Goal: Information Seeking & Learning: Learn about a topic

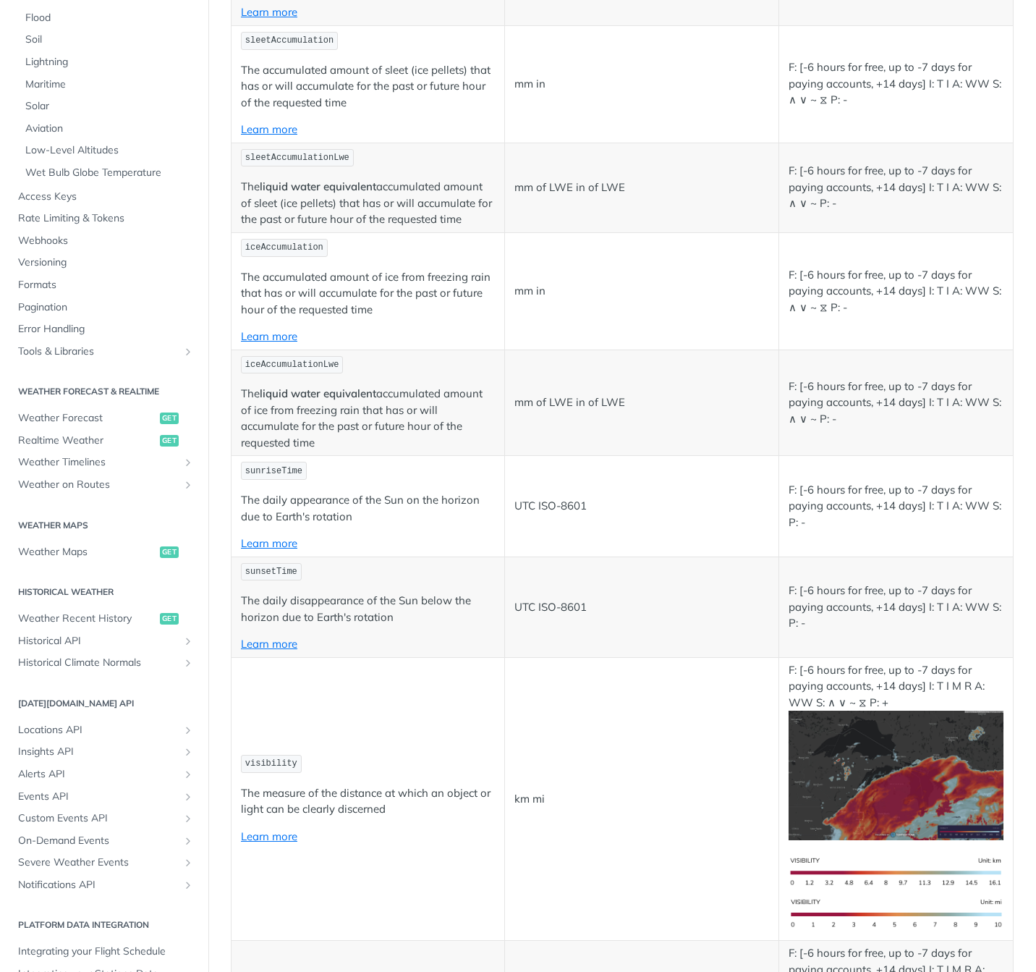
scroll to position [345, 0]
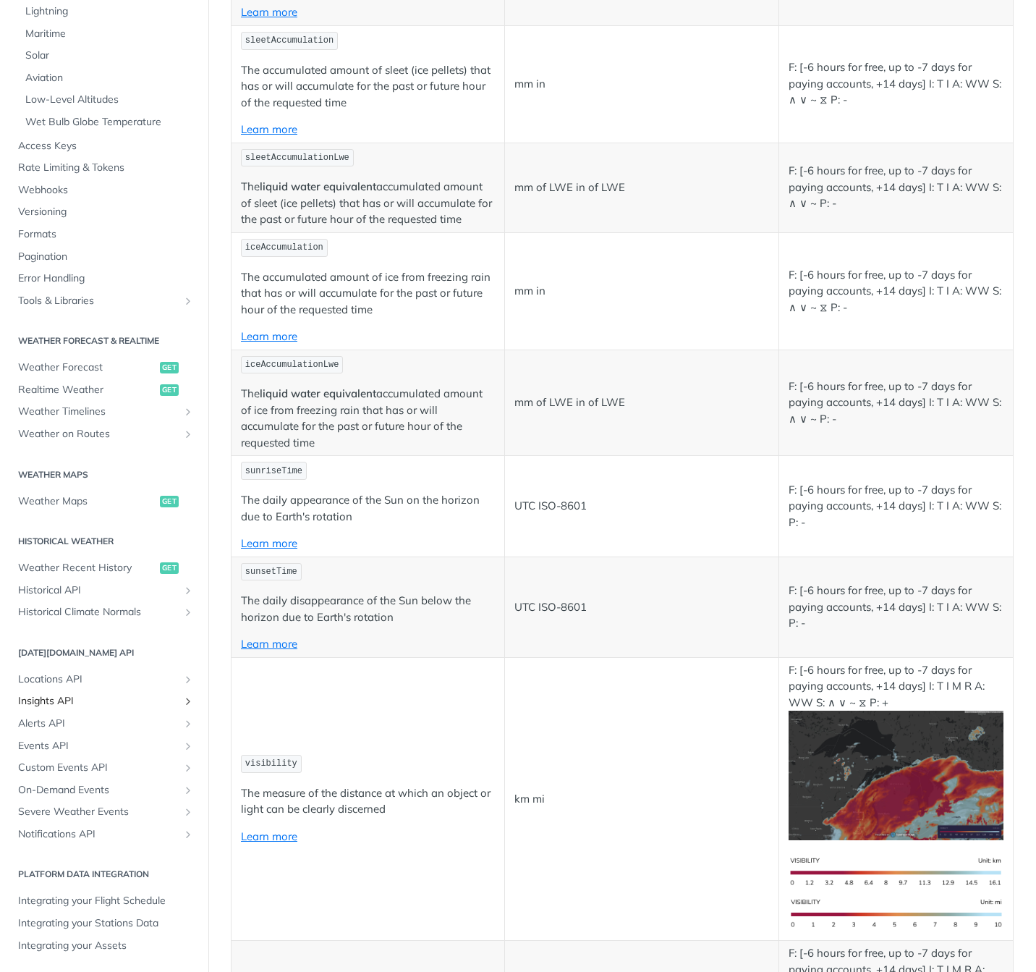
click at [53, 701] on span "Insights API" at bounding box center [98, 701] width 161 height 14
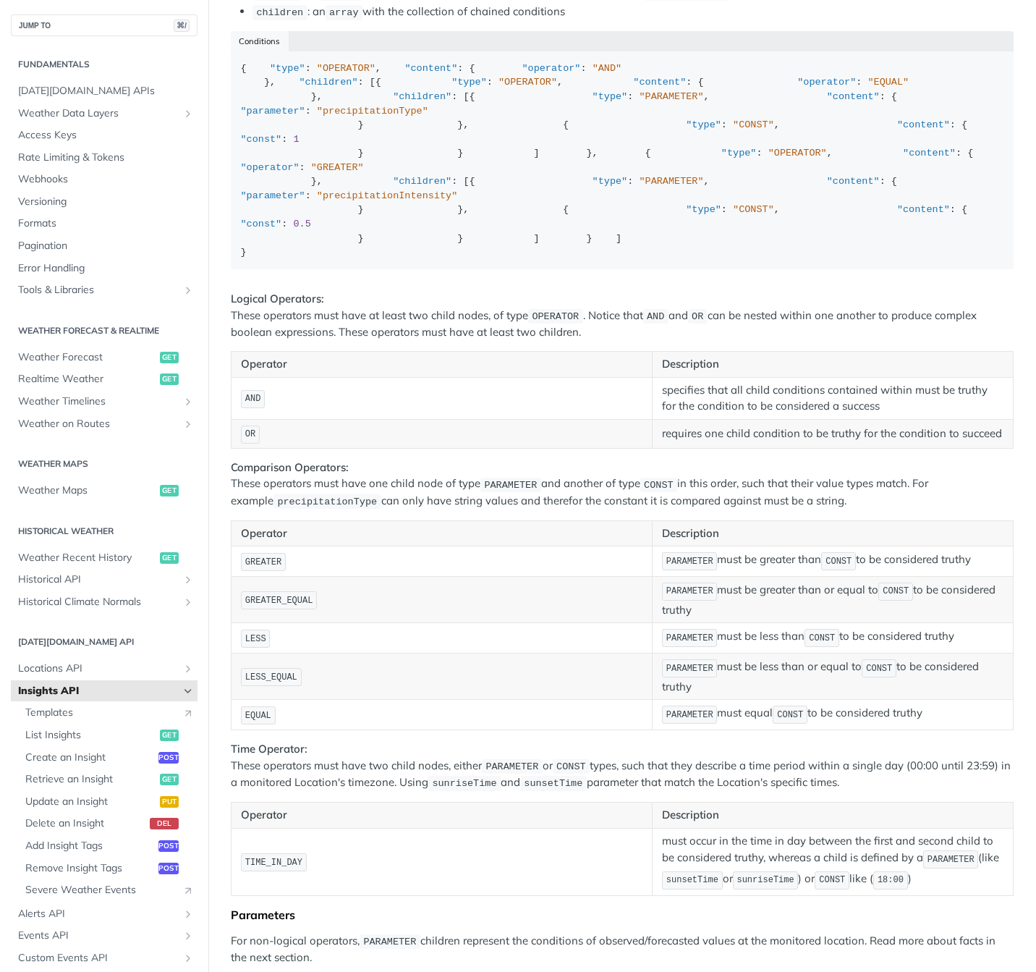
scroll to position [1787, 0]
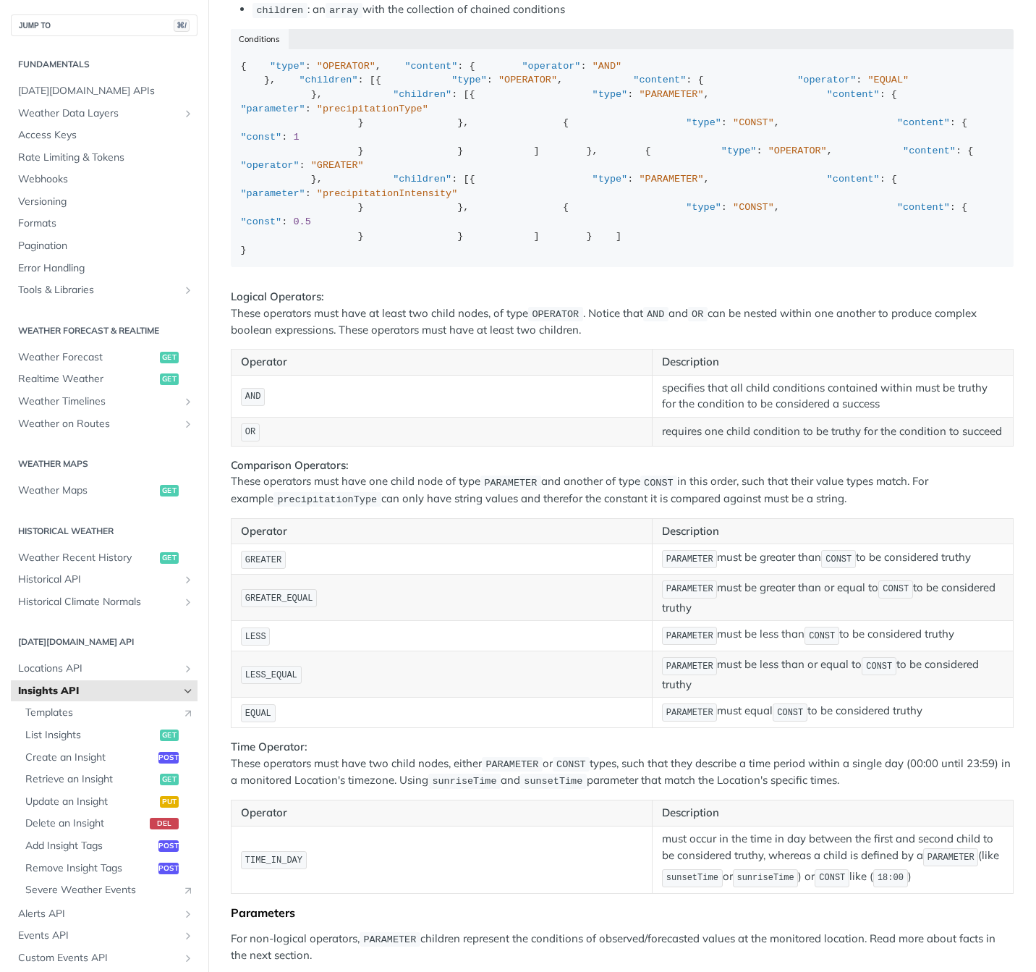
click at [182, 691] on icon "Hide subpages for Insights API" at bounding box center [188, 691] width 12 height 12
click at [79, 669] on span "Locations API" at bounding box center [98, 668] width 161 height 14
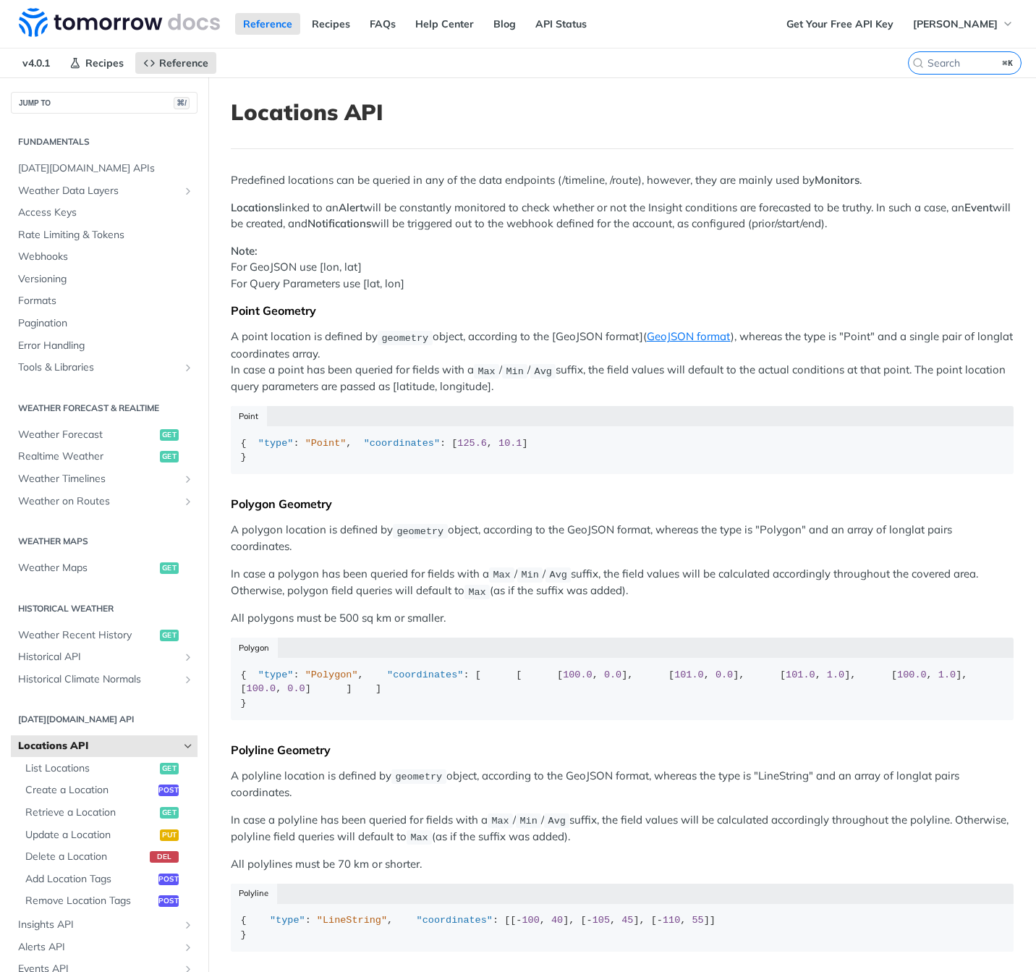
click at [182, 744] on icon "Hide subpages for Locations API" at bounding box center [188, 746] width 12 height 12
drag, startPoint x: 84, startPoint y: 455, endPoint x: 93, endPoint y: 455, distance: 9.4
click at [84, 455] on span "Realtime Weather" at bounding box center [87, 456] width 138 height 14
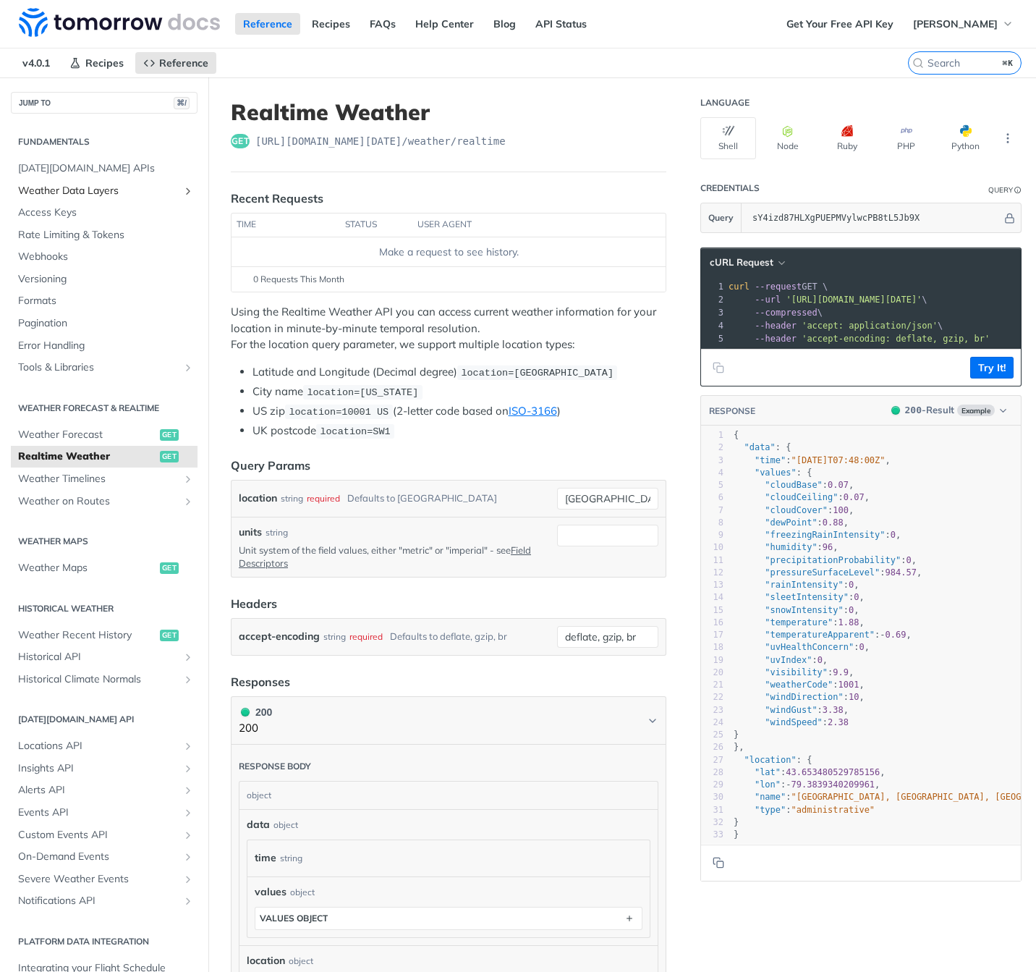
click at [68, 187] on span "Weather Data Layers" at bounding box center [98, 191] width 161 height 14
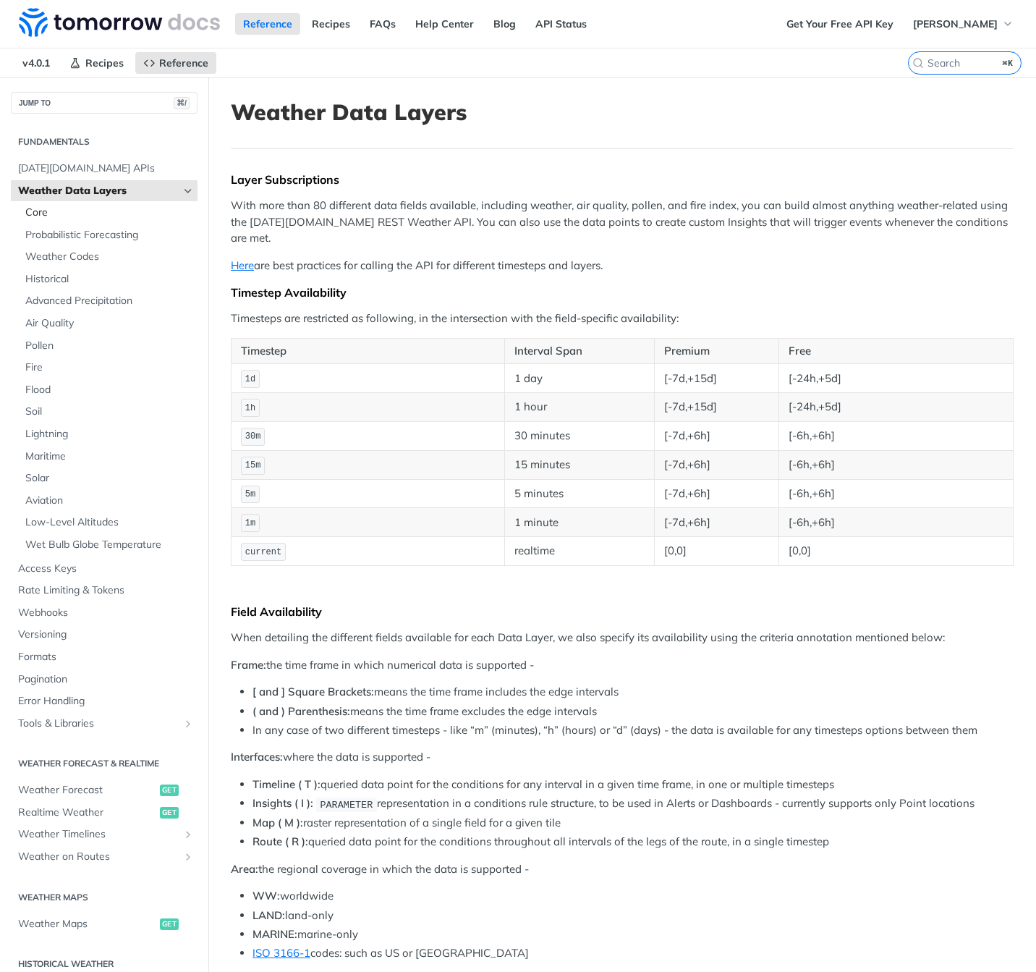
click at [85, 211] on span "Core" at bounding box center [109, 213] width 169 height 14
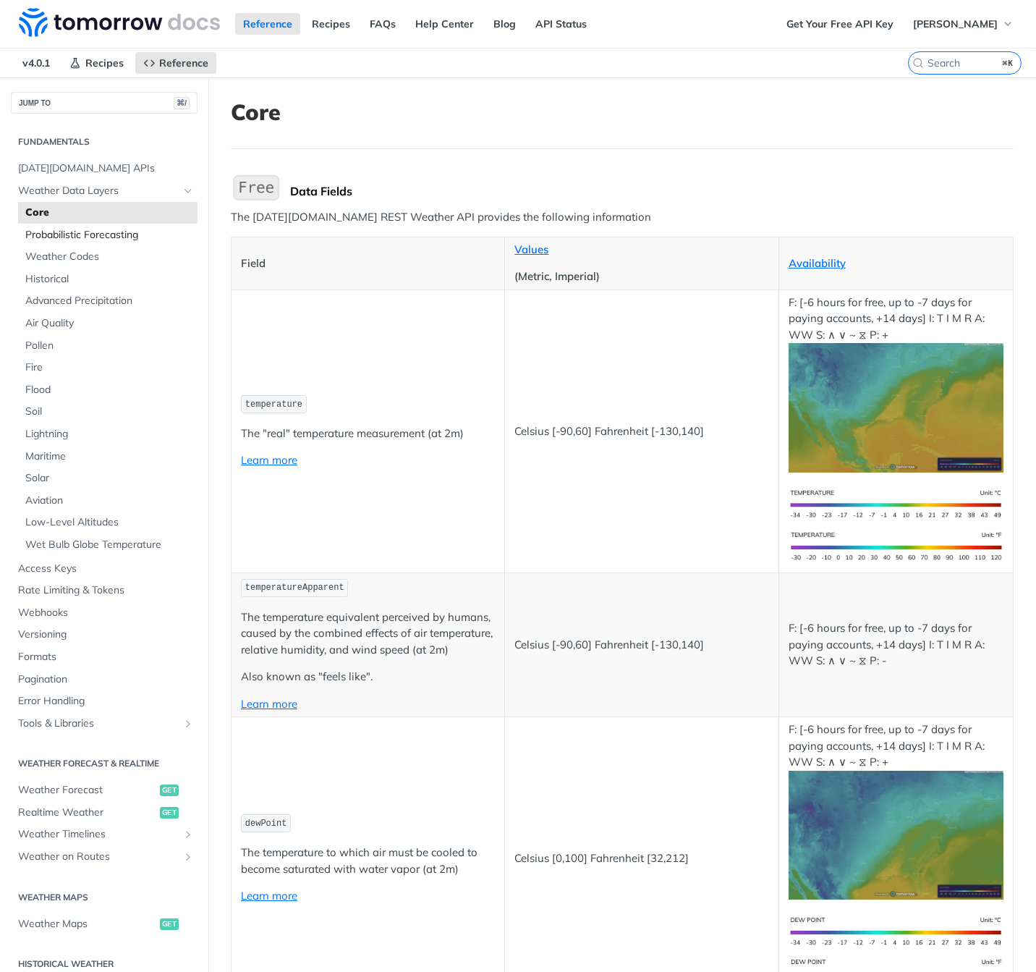
click at [53, 234] on span "Probabilistic Forecasting" at bounding box center [109, 235] width 169 height 14
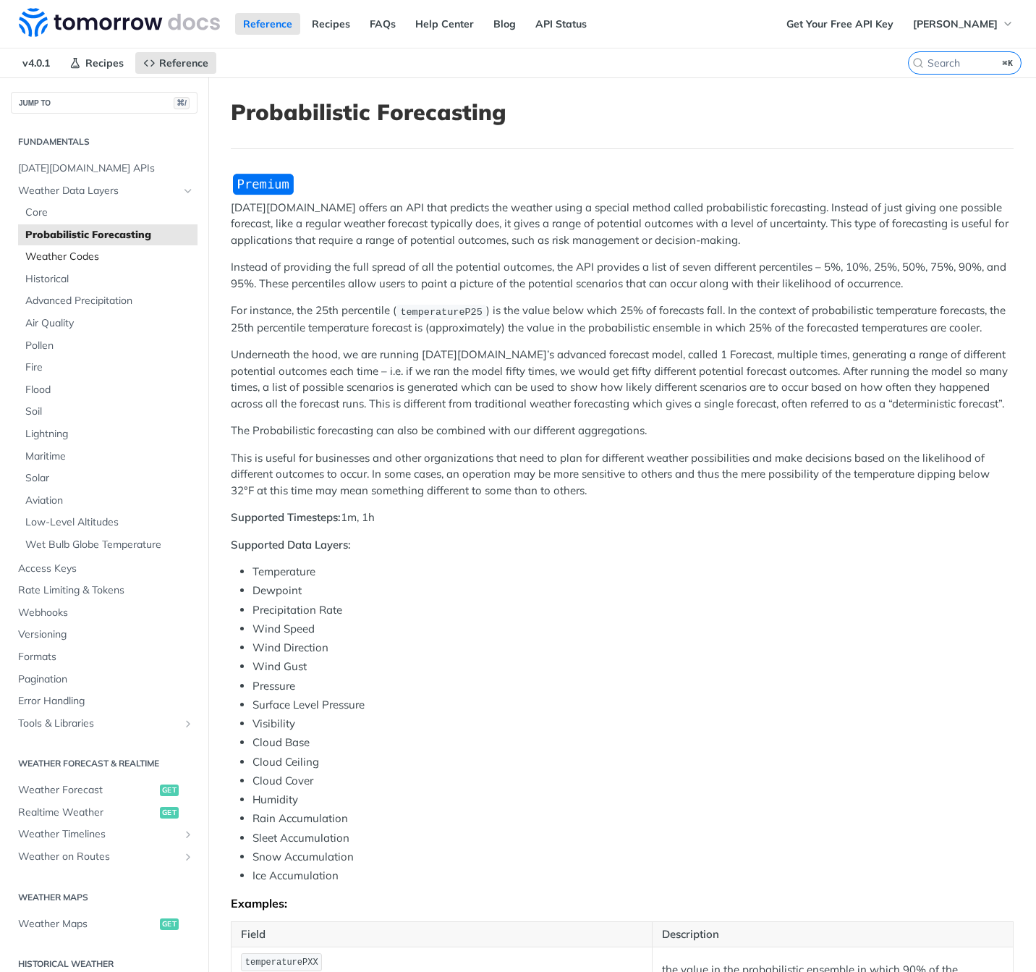
click at [57, 253] on span "Weather Codes" at bounding box center [109, 257] width 169 height 14
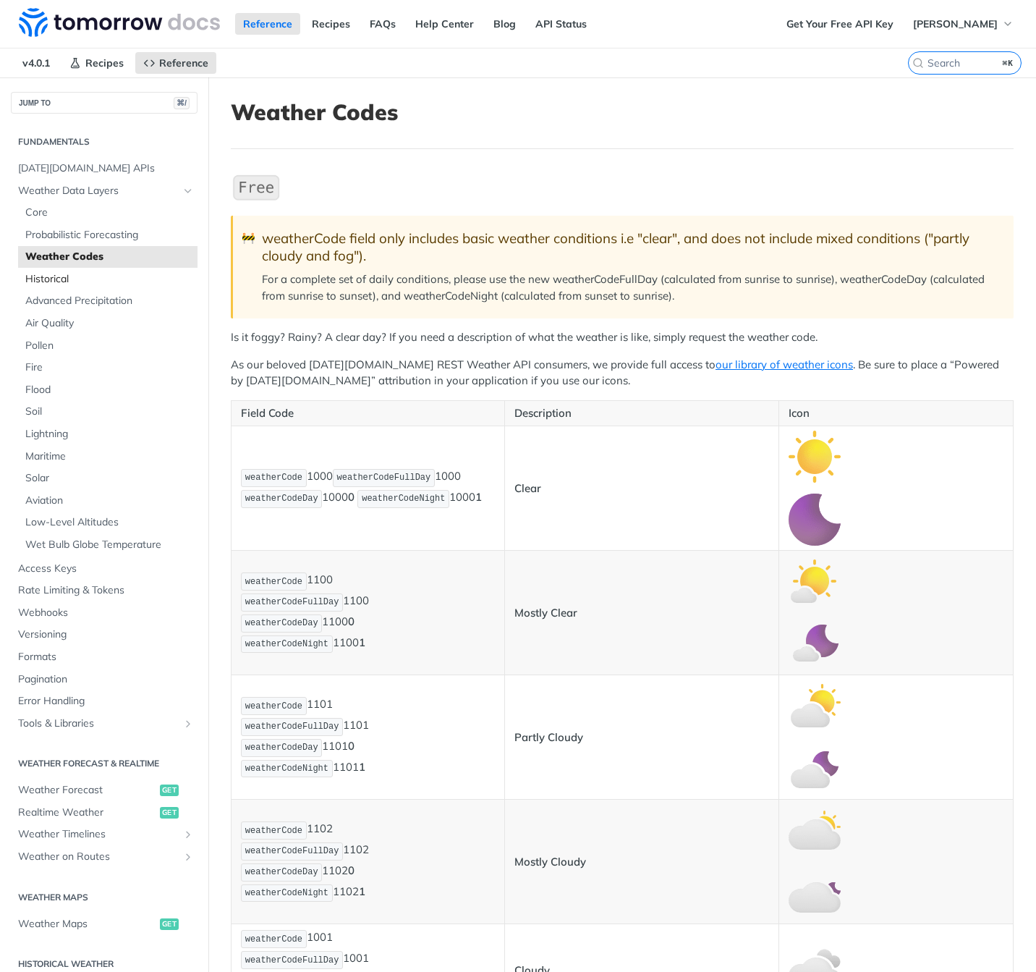
click at [59, 279] on span "Historical" at bounding box center [109, 279] width 169 height 14
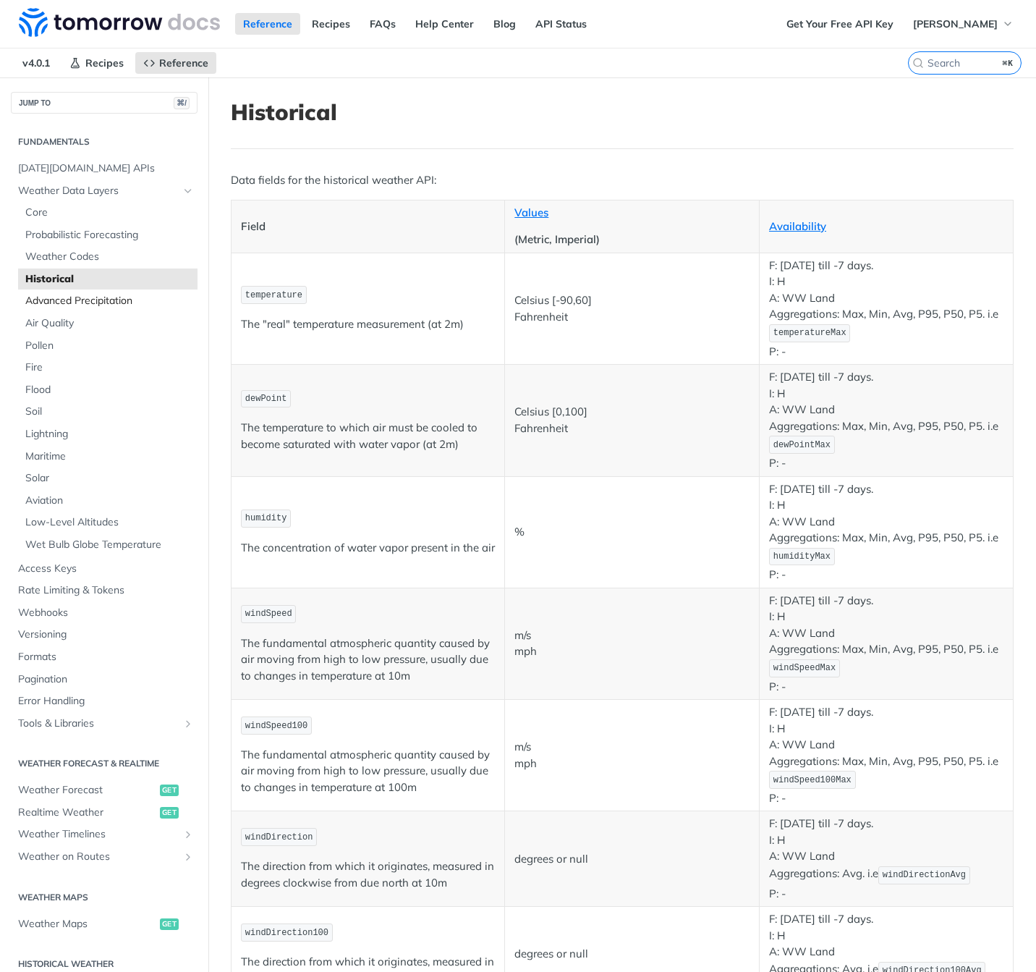
click at [82, 302] on span "Advanced Precipitation" at bounding box center [109, 301] width 169 height 14
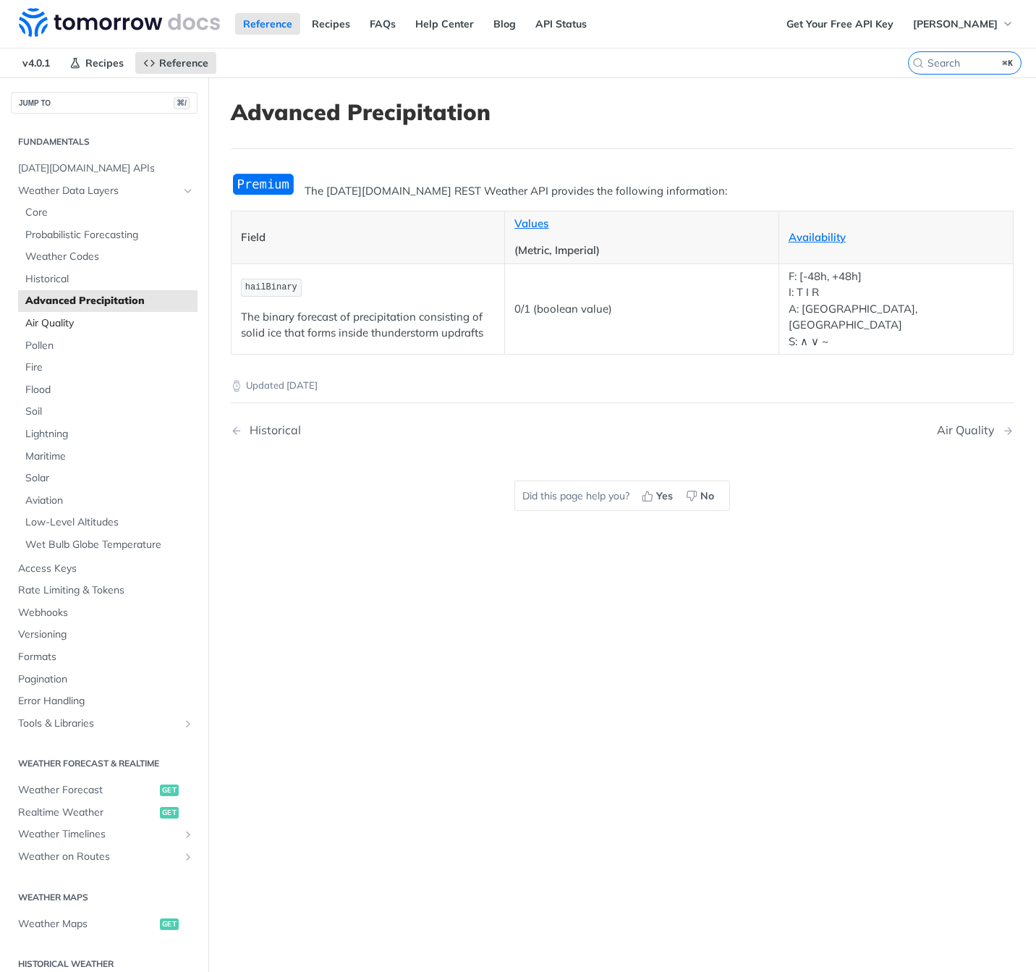
click at [65, 325] on span "Air Quality" at bounding box center [109, 323] width 169 height 14
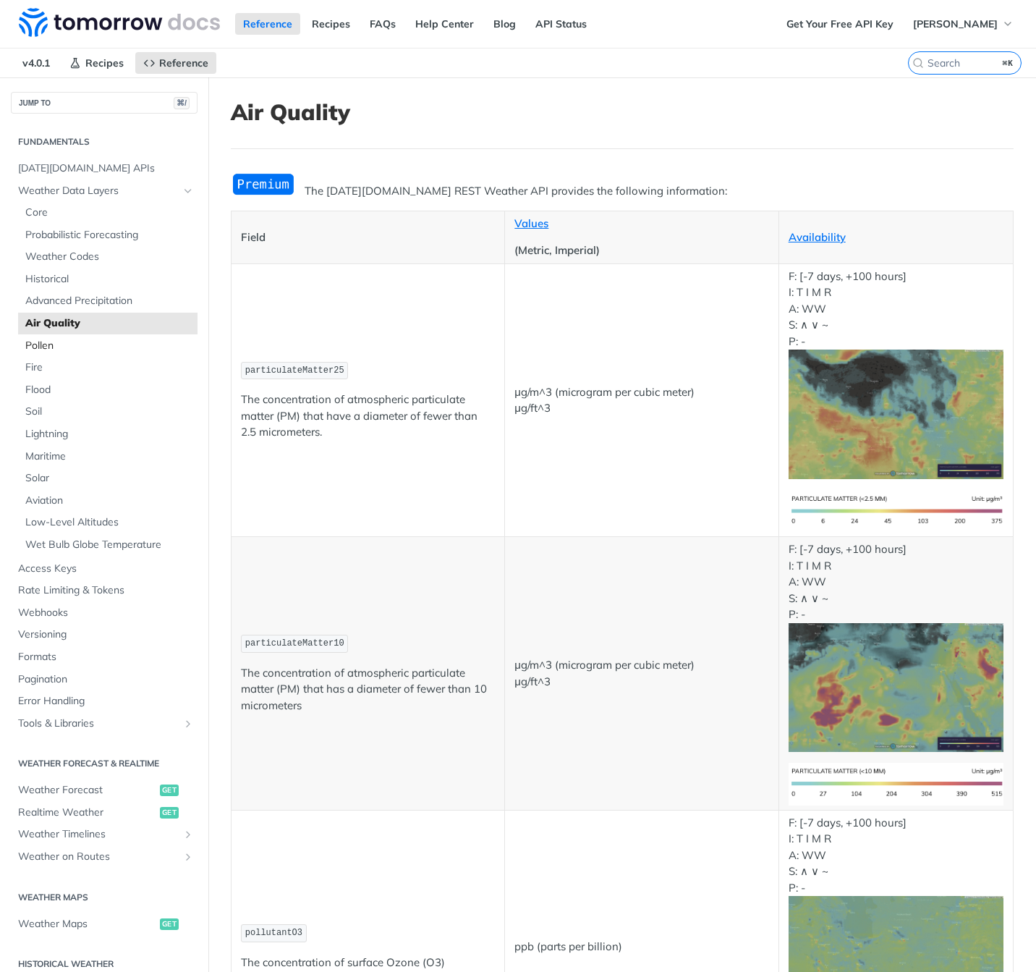
click at [38, 347] on span "Pollen" at bounding box center [109, 346] width 169 height 14
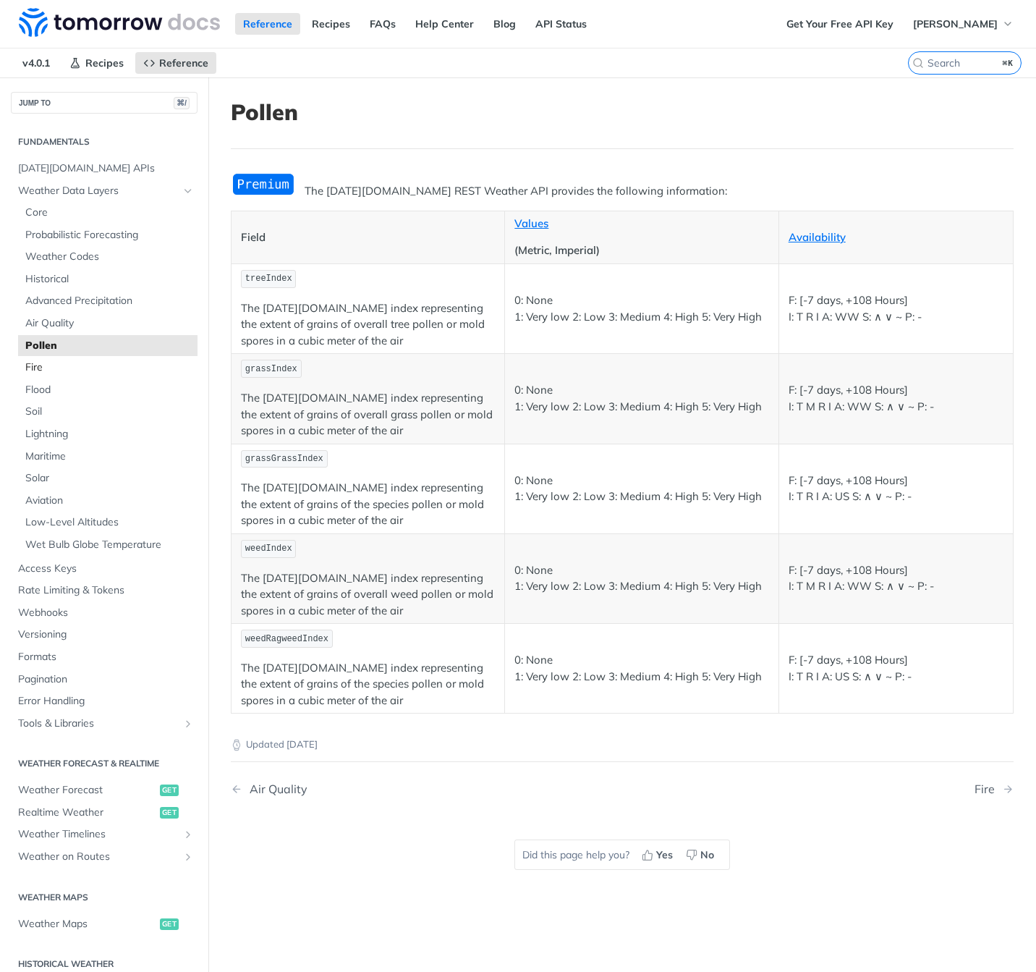
click at [69, 368] on span "Fire" at bounding box center [109, 367] width 169 height 14
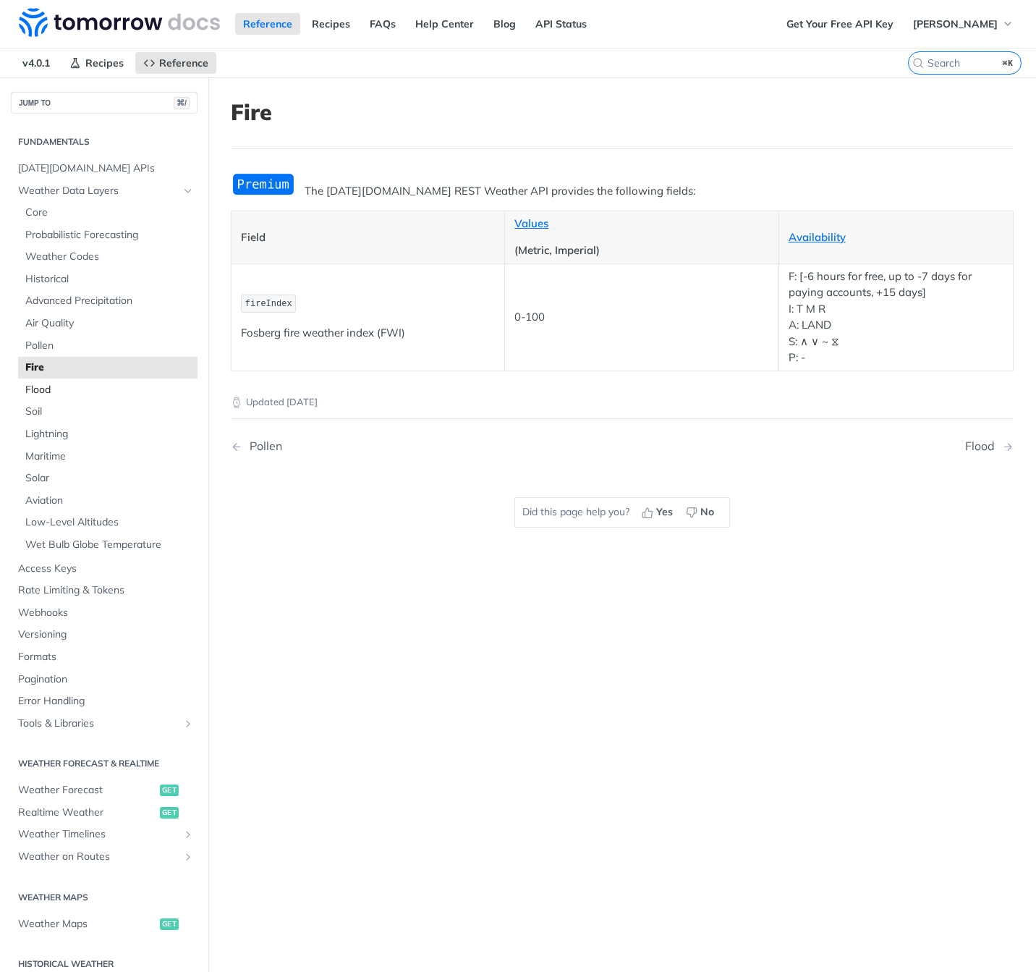
click at [52, 389] on span "Flood" at bounding box center [109, 390] width 169 height 14
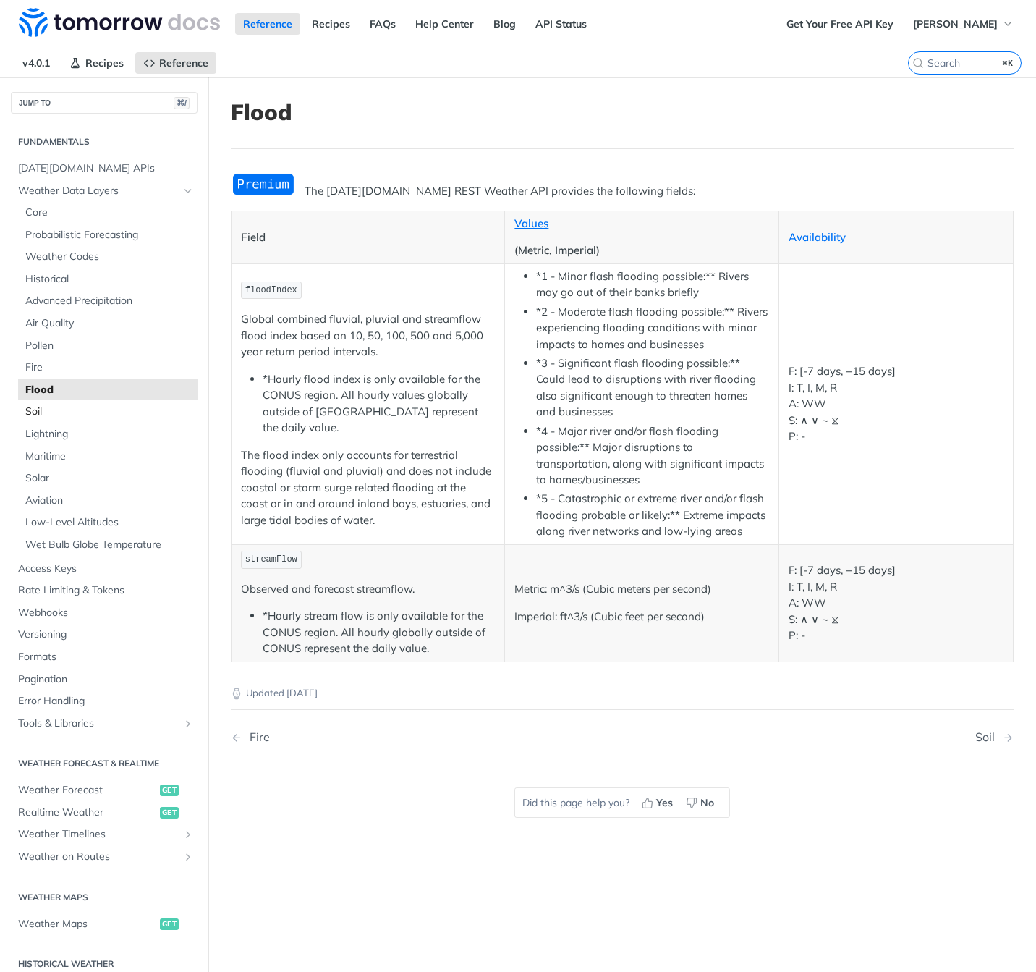
click at [73, 410] on span "Soil" at bounding box center [109, 412] width 169 height 14
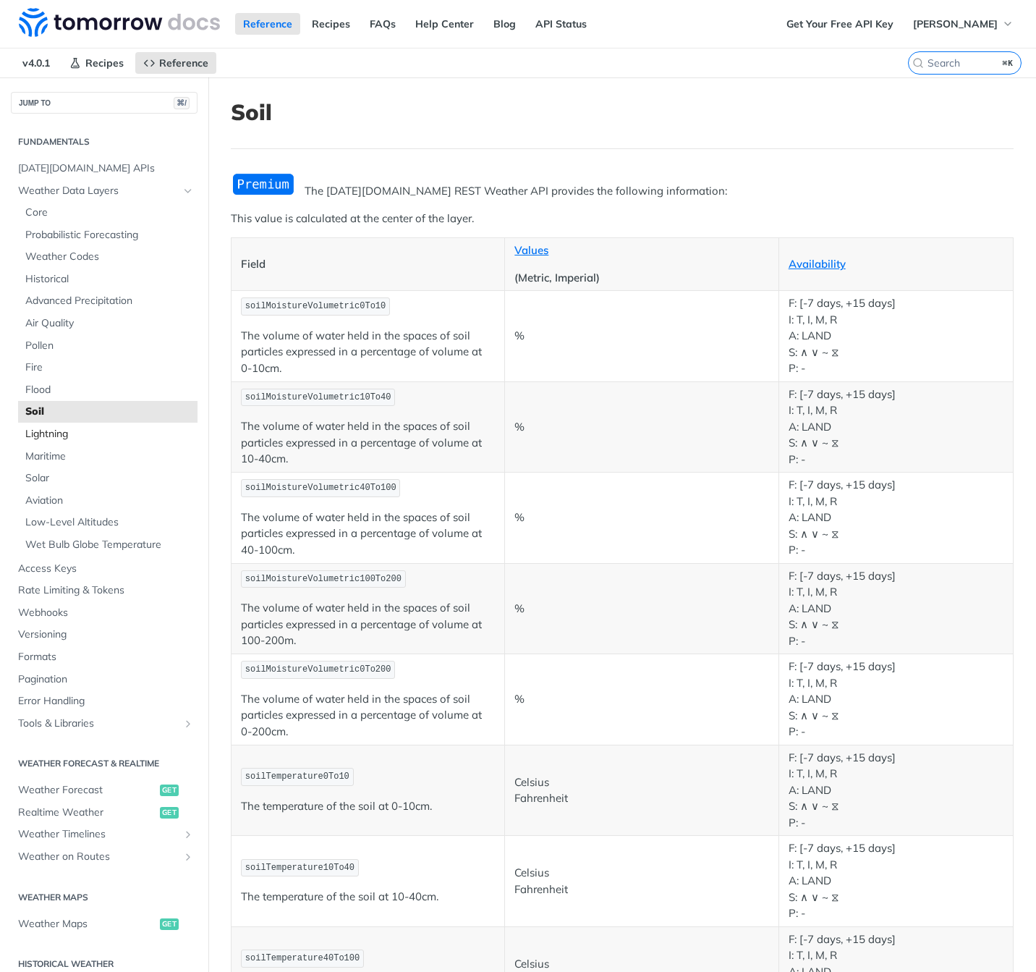
click at [83, 433] on span "Lightning" at bounding box center [109, 434] width 169 height 14
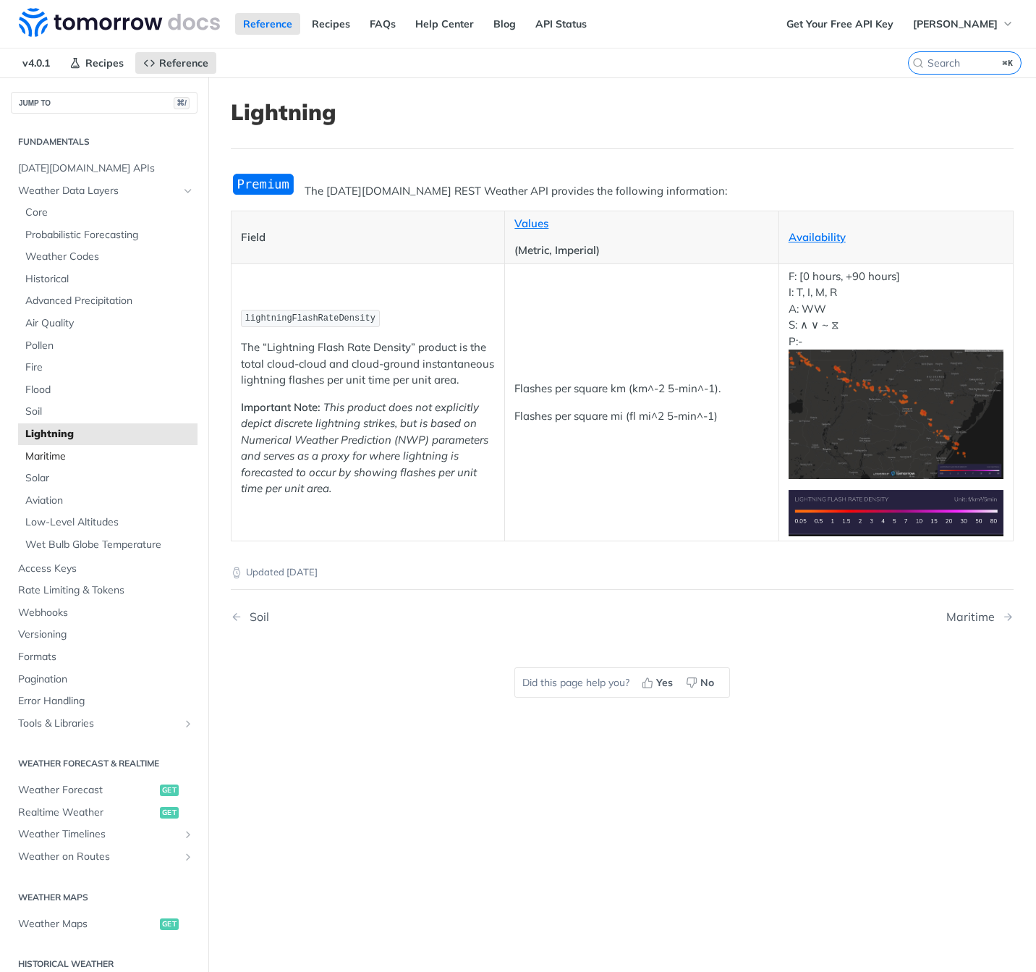
click at [75, 452] on span "Maritime" at bounding box center [109, 456] width 169 height 14
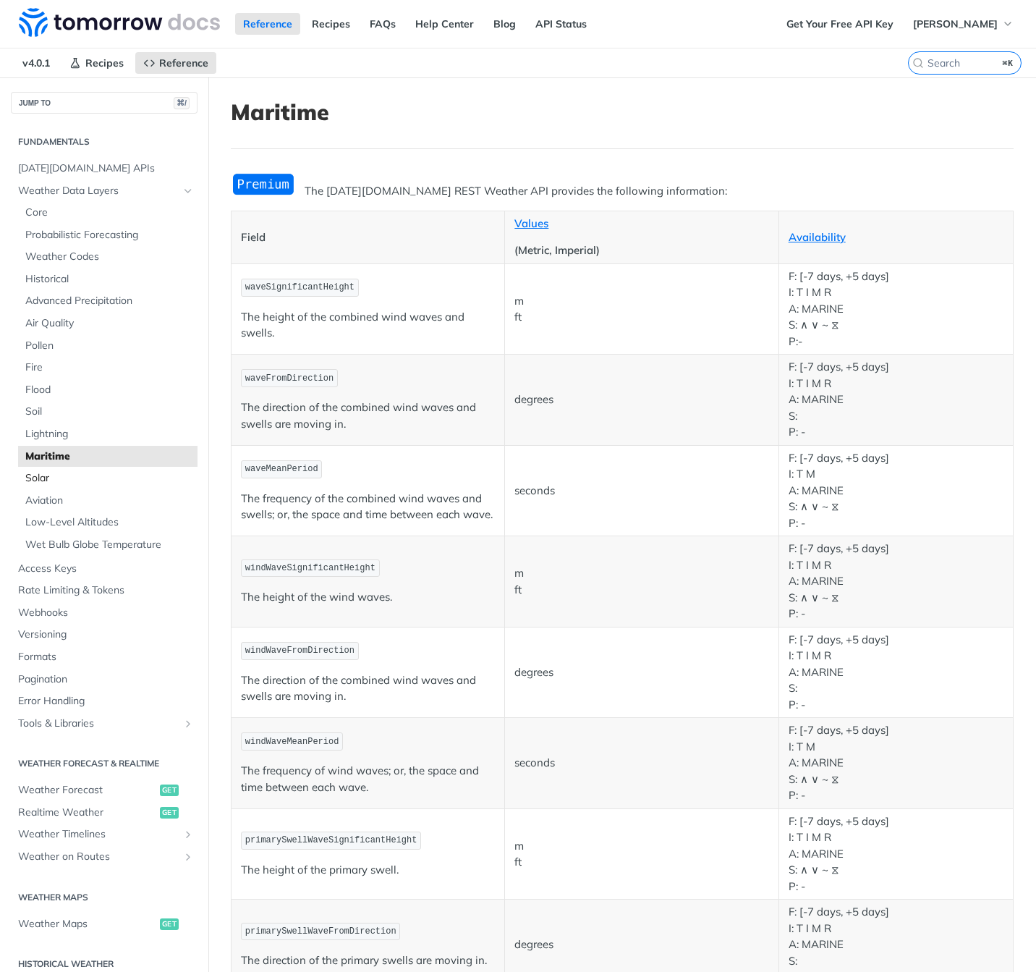
click at [80, 476] on span "Solar" at bounding box center [109, 478] width 169 height 14
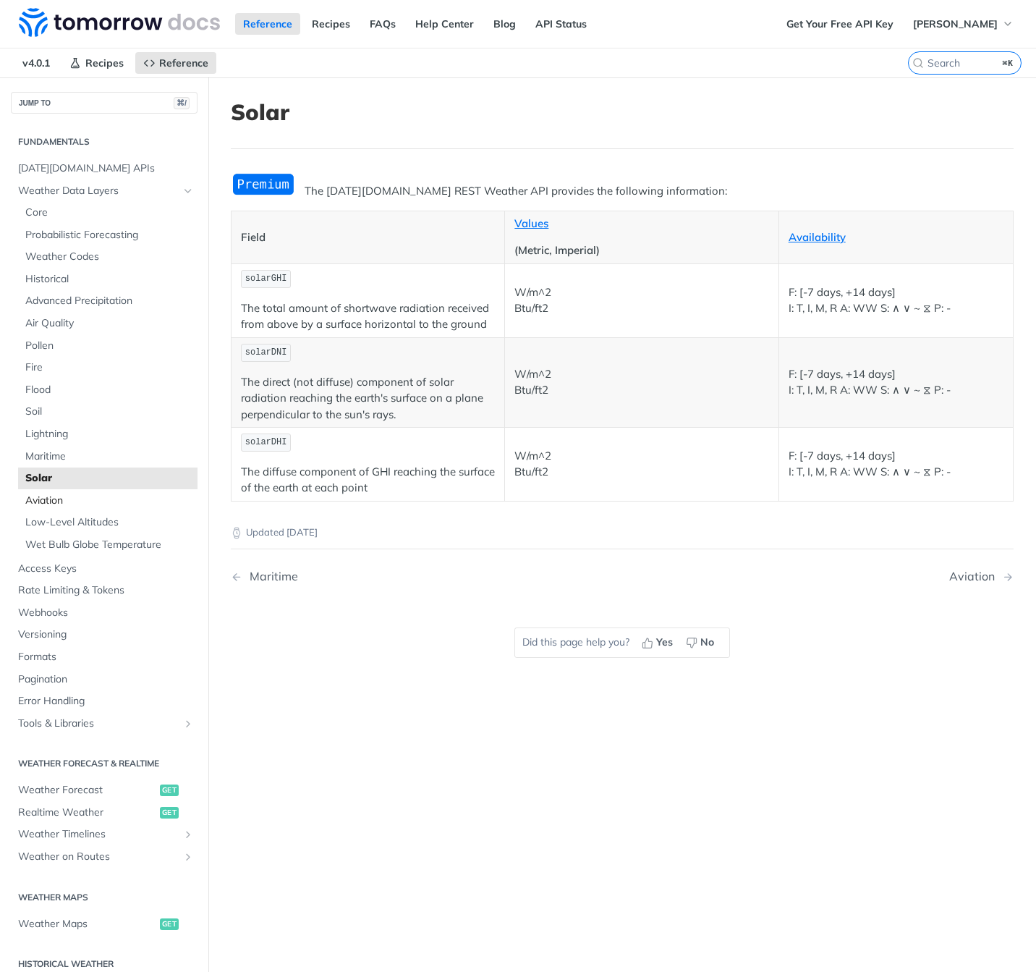
click at [83, 500] on span "Aviation" at bounding box center [109, 501] width 169 height 14
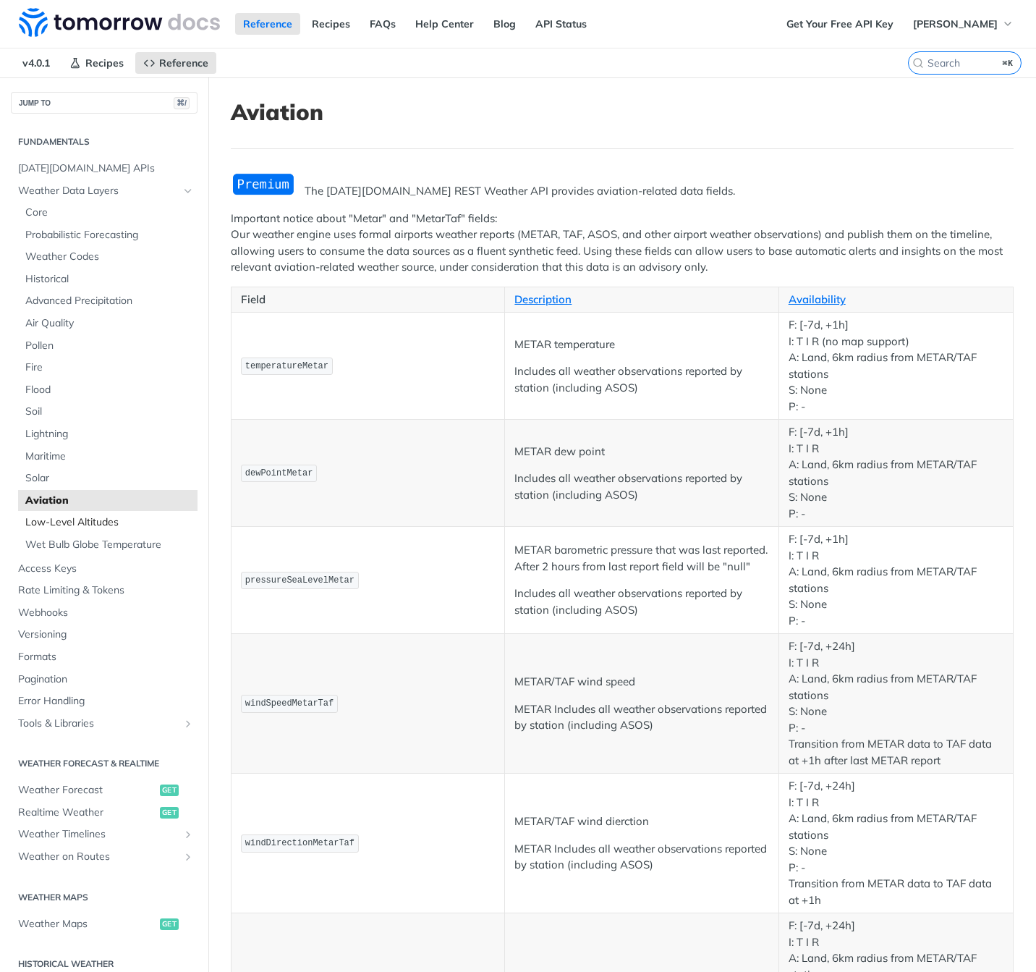
click at [90, 522] on span "Low-Level Altitudes" at bounding box center [109, 522] width 169 height 14
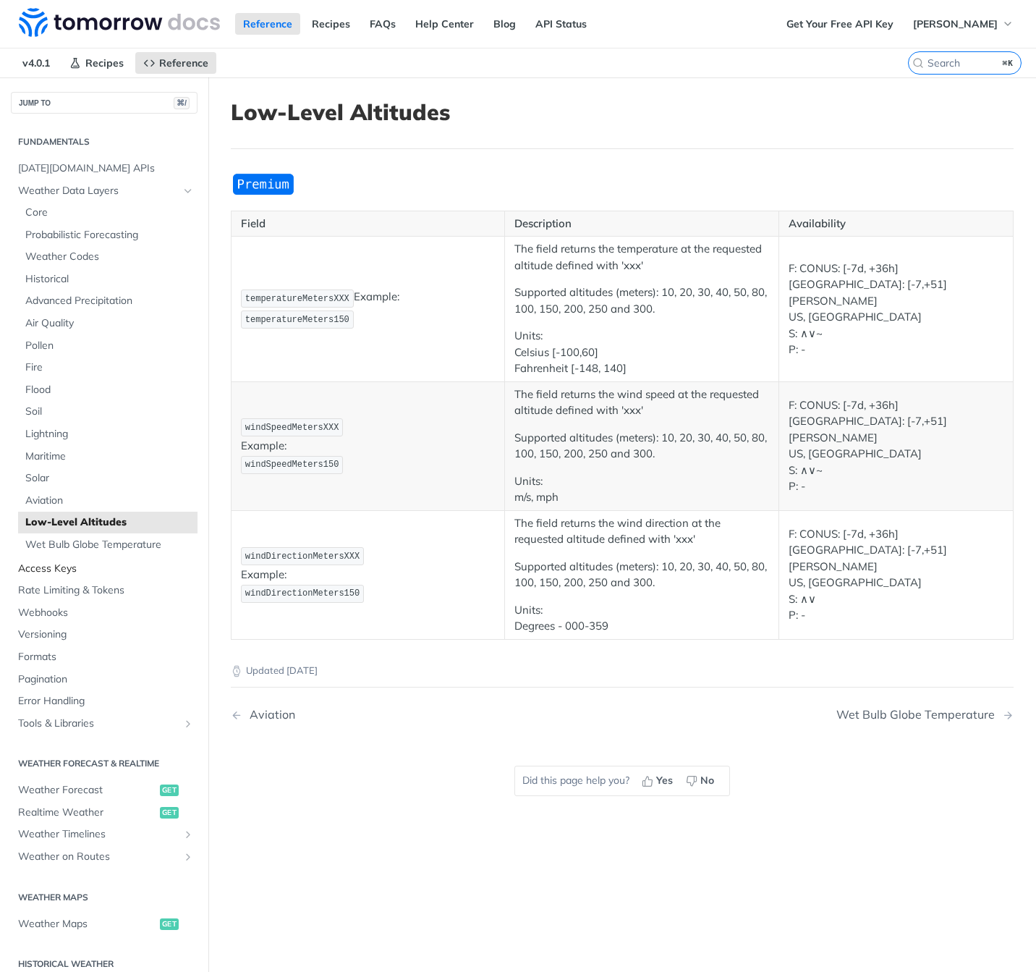
click at [77, 567] on span "Access Keys" at bounding box center [106, 569] width 176 height 14
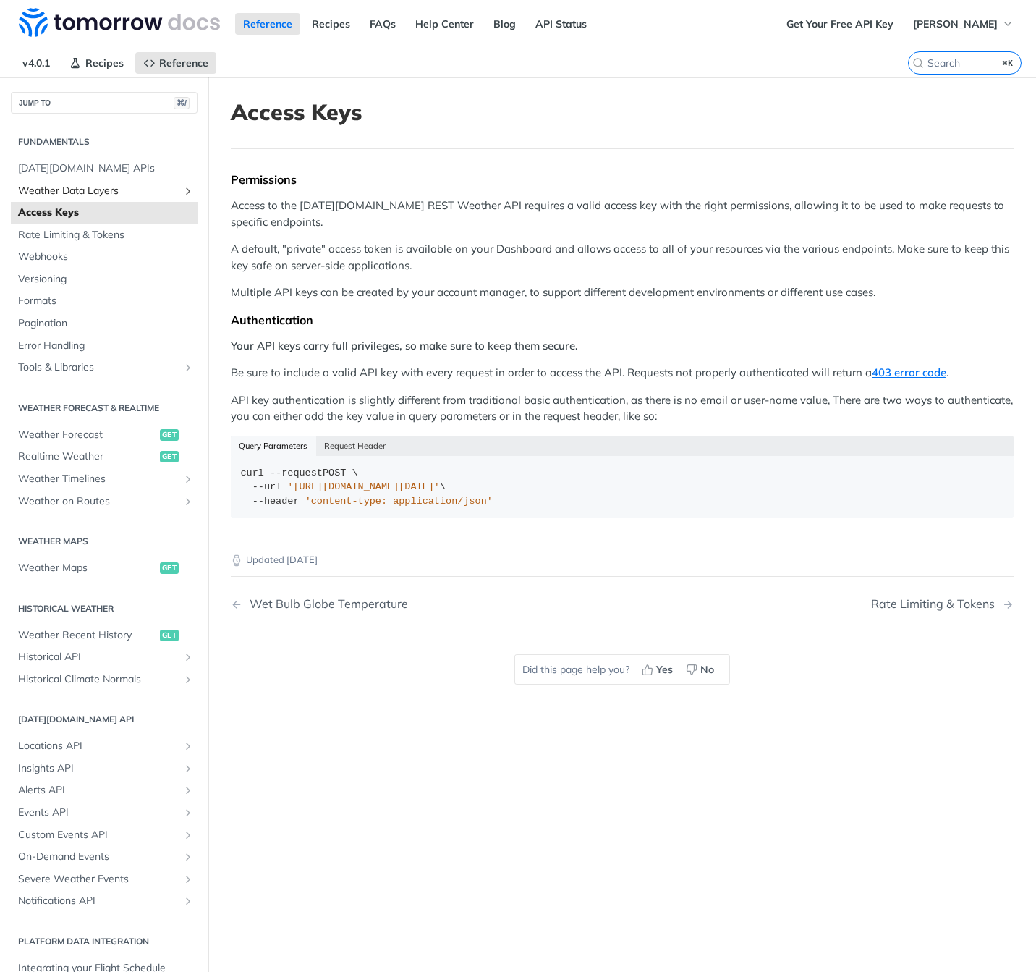
click at [82, 188] on span "Weather Data Layers" at bounding box center [98, 191] width 161 height 14
